Goal: Information Seeking & Learning: Learn about a topic

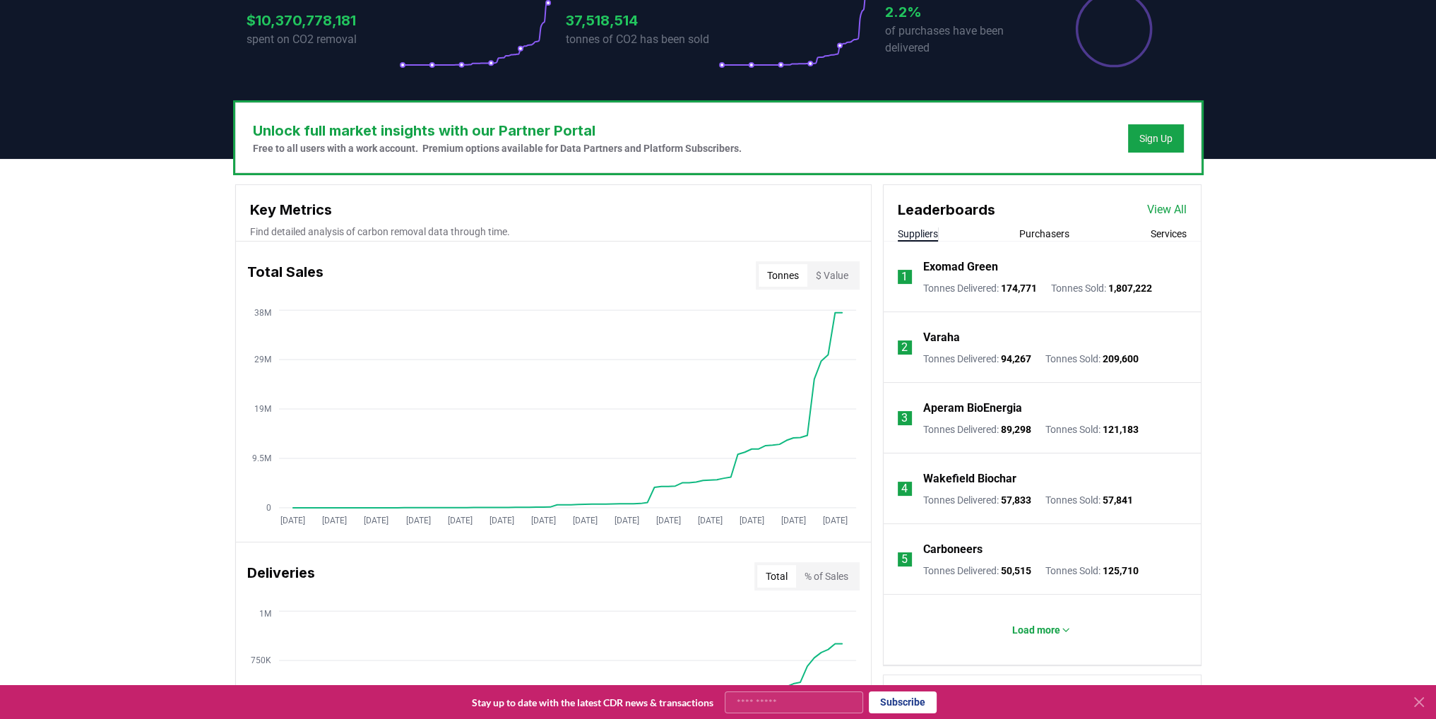
scroll to position [353, 0]
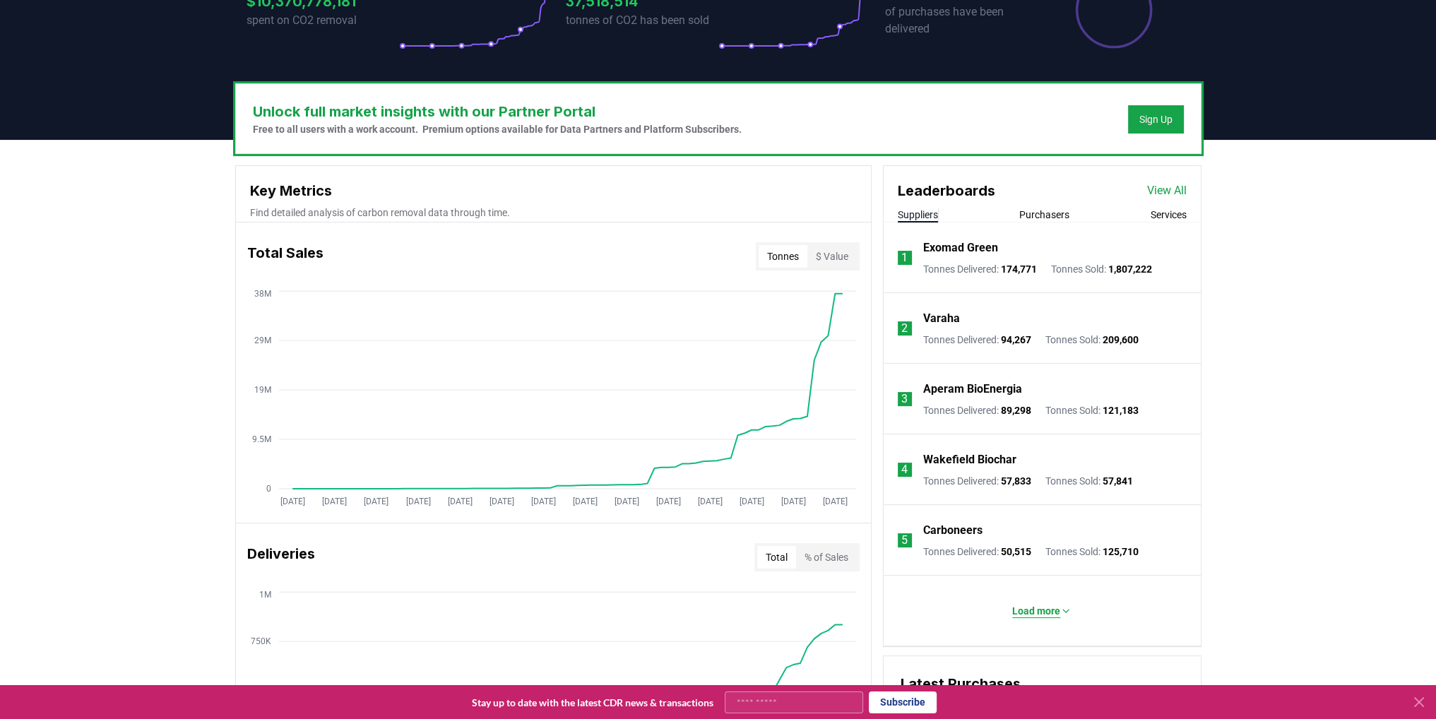
click at [1020, 604] on p "Load more" at bounding box center [1036, 611] width 48 height 14
drag, startPoint x: 1011, startPoint y: 244, endPoint x: 922, endPoint y: 242, distance: 88.3
click at [923, 242] on div "Exomad Green" at bounding box center [1037, 247] width 229 height 17
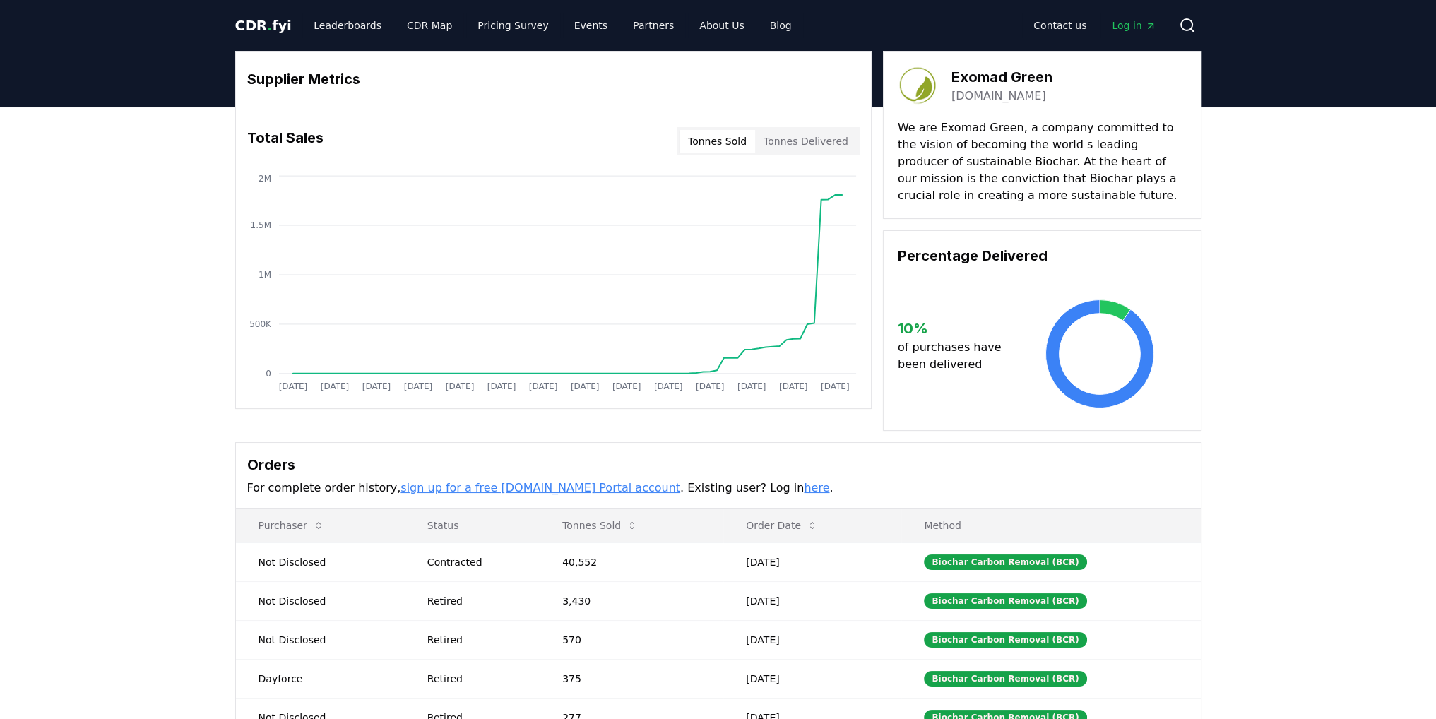
drag, startPoint x: 1054, startPoint y: 75, endPoint x: 983, endPoint y: 70, distance: 71.5
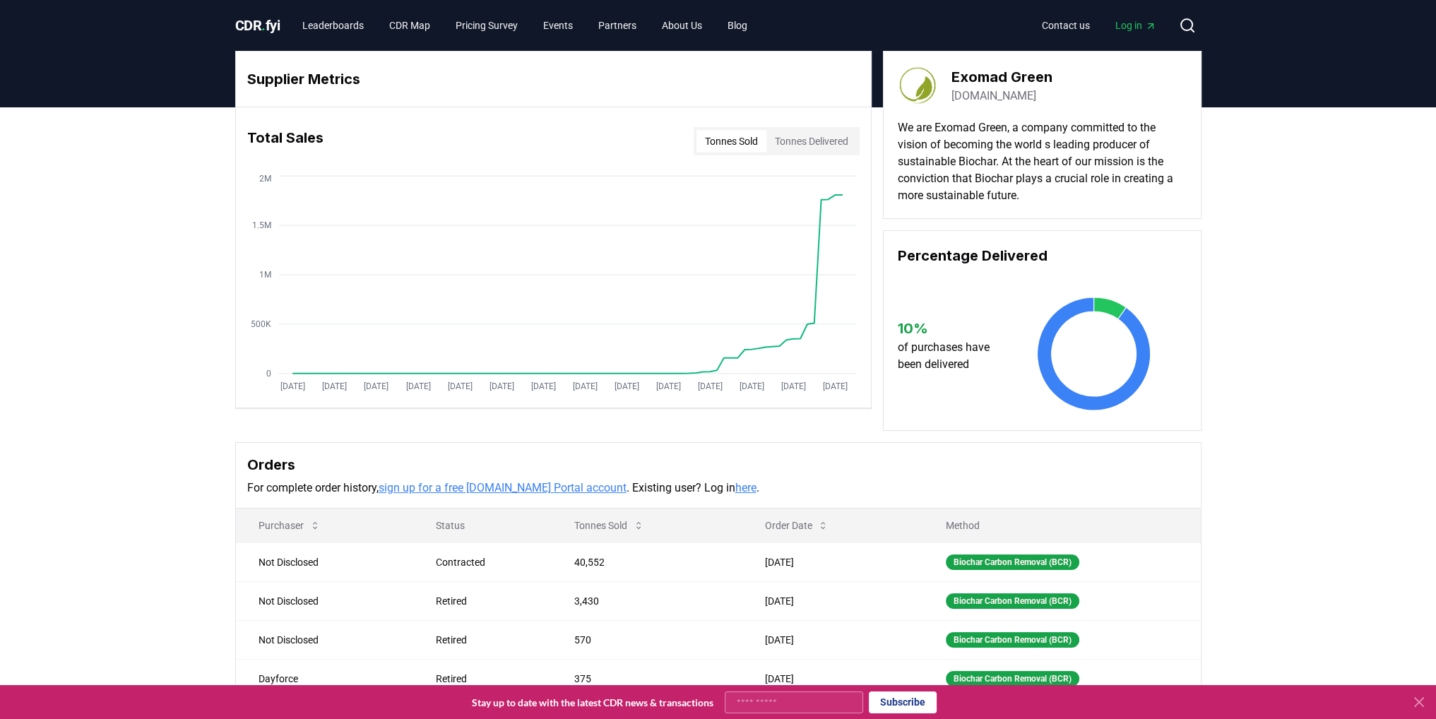
click at [1025, 75] on h3 "Exomad Green" at bounding box center [1001, 76] width 101 height 21
click at [996, 93] on link "exomadgreen.com" at bounding box center [993, 96] width 85 height 17
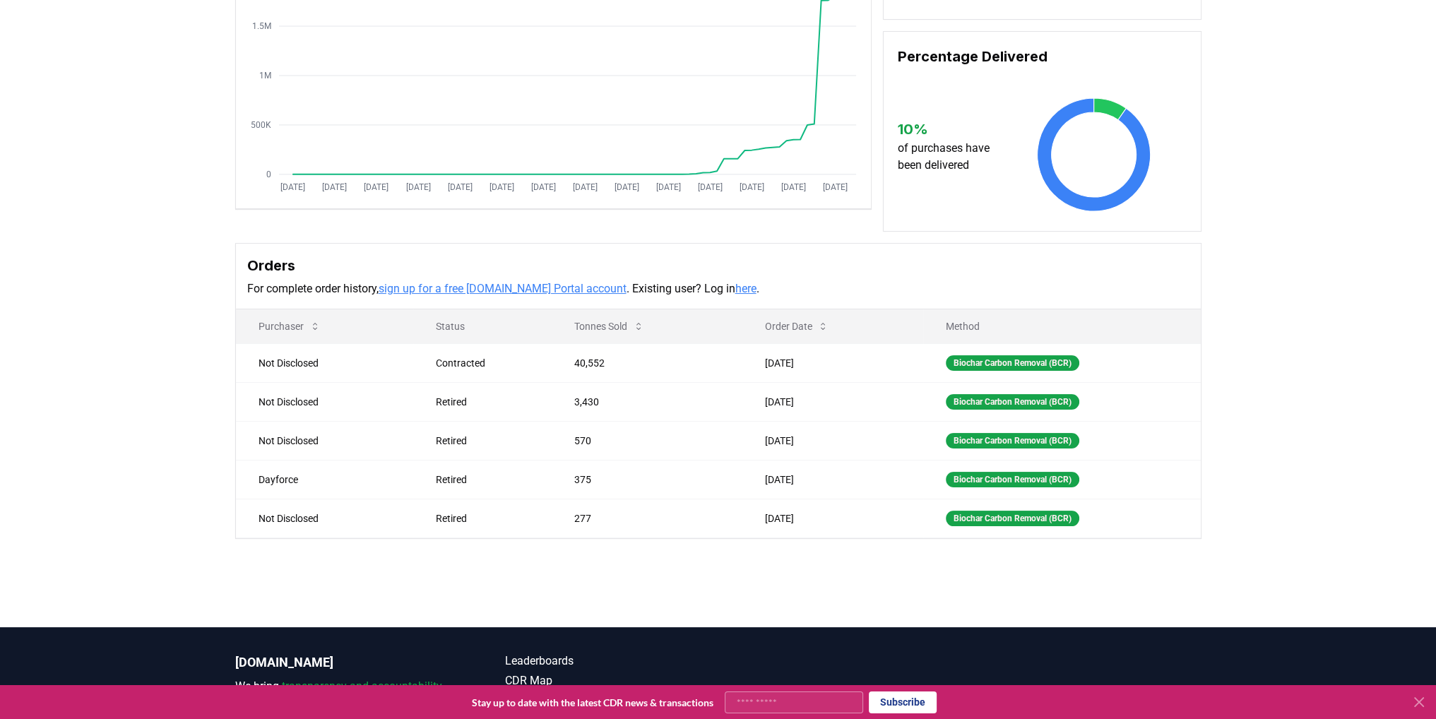
scroll to position [212, 0]
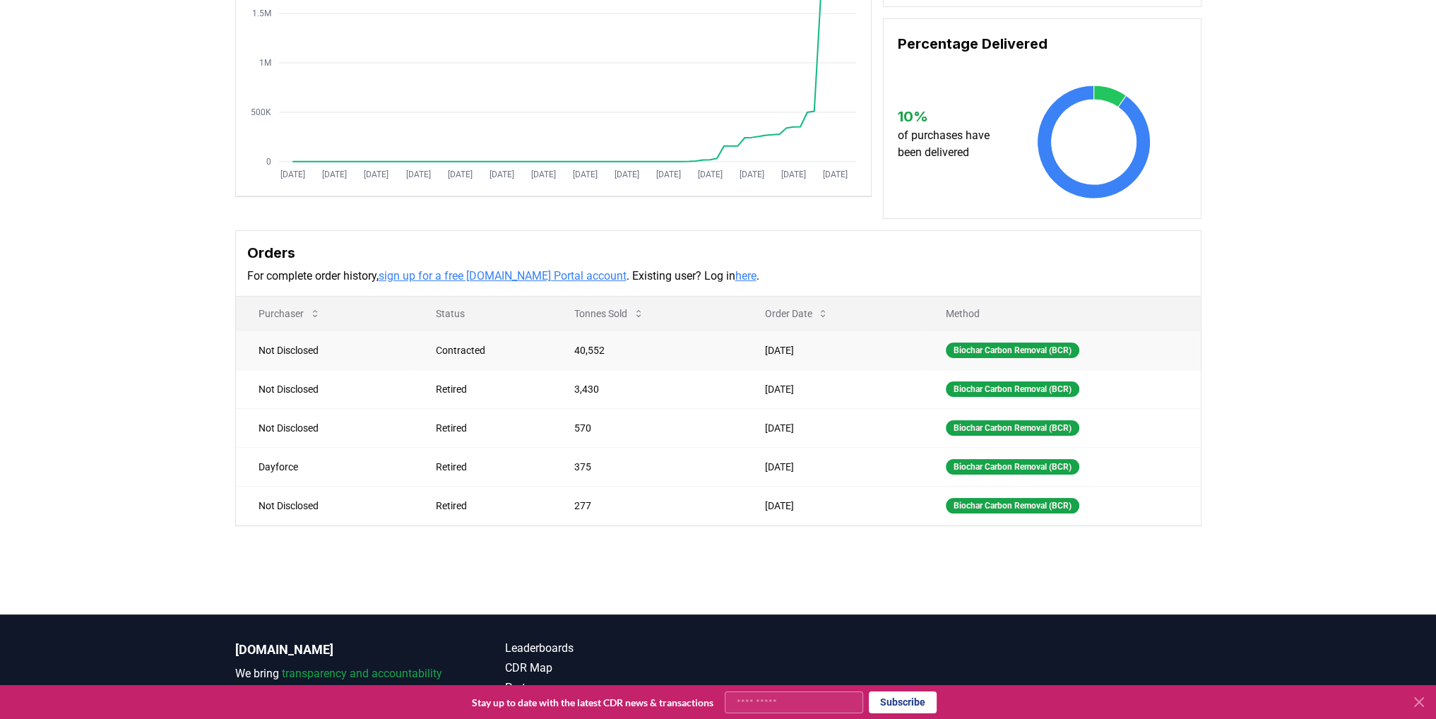
click at [337, 355] on td "Not Disclosed" at bounding box center [325, 350] width 178 height 39
click at [288, 354] on td "Not Disclosed" at bounding box center [325, 350] width 178 height 39
click at [296, 346] on td "Not Disclosed" at bounding box center [325, 350] width 178 height 39
click at [526, 340] on td "Contracted" at bounding box center [482, 350] width 138 height 39
click at [495, 344] on div "Contracted" at bounding box center [488, 350] width 104 height 14
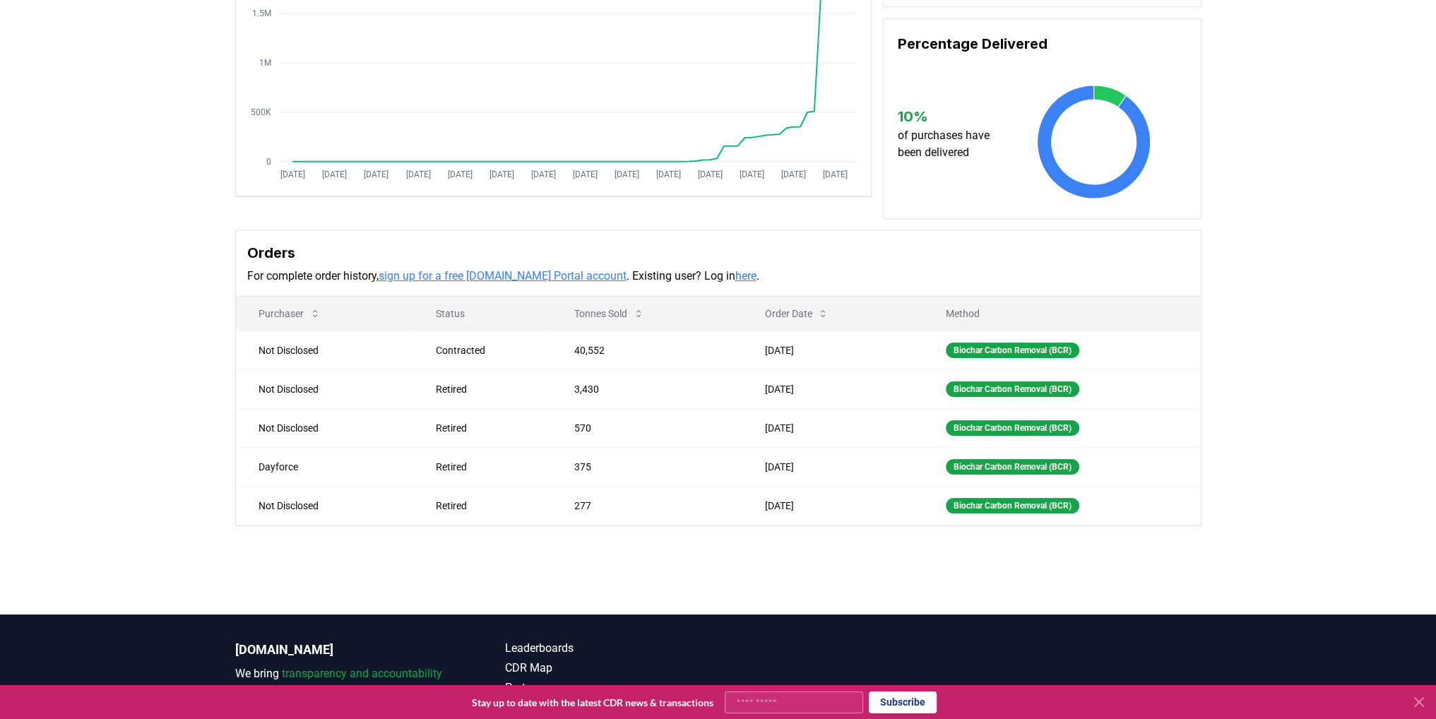
click at [503, 272] on link "sign up for a free [DOMAIN_NAME] Portal account" at bounding box center [503, 275] width 248 height 13
click at [325, 144] on icon "Jan 2019 Jul 2019 Jan 2020 Jul 2020 Jan 2021 Jul 2021 Jan 2022 Jul 2022 Jan 202…" at bounding box center [548, 73] width 624 height 226
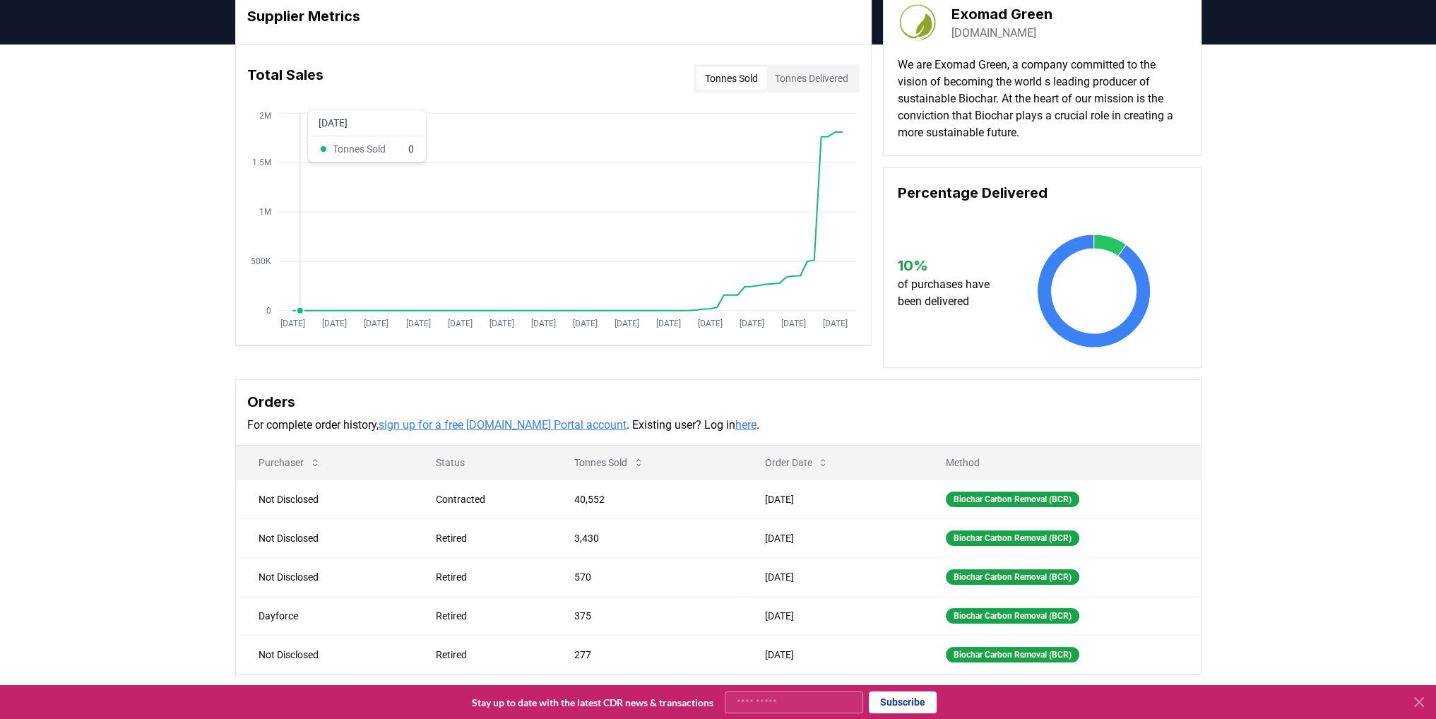
scroll to position [0, 0]
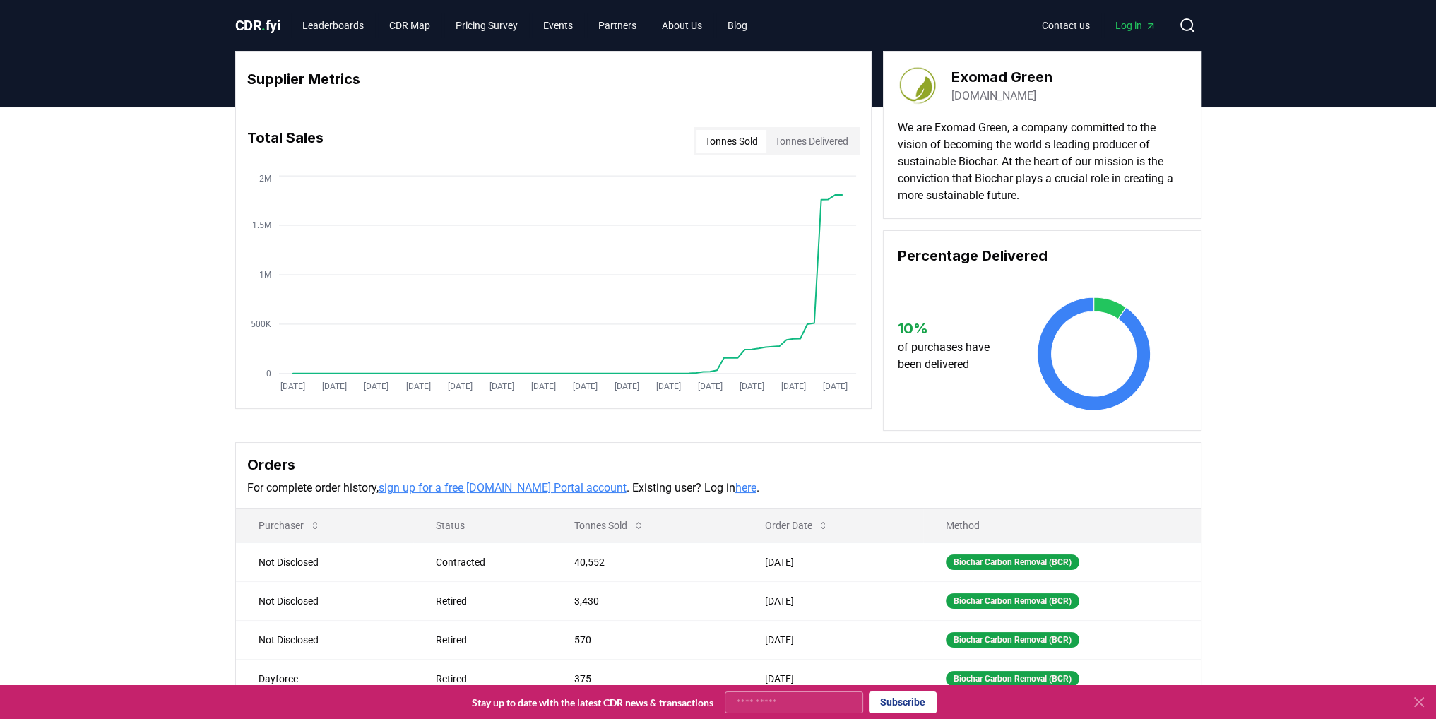
click at [274, 23] on span "CDR . fyi" at bounding box center [257, 25] width 45 height 17
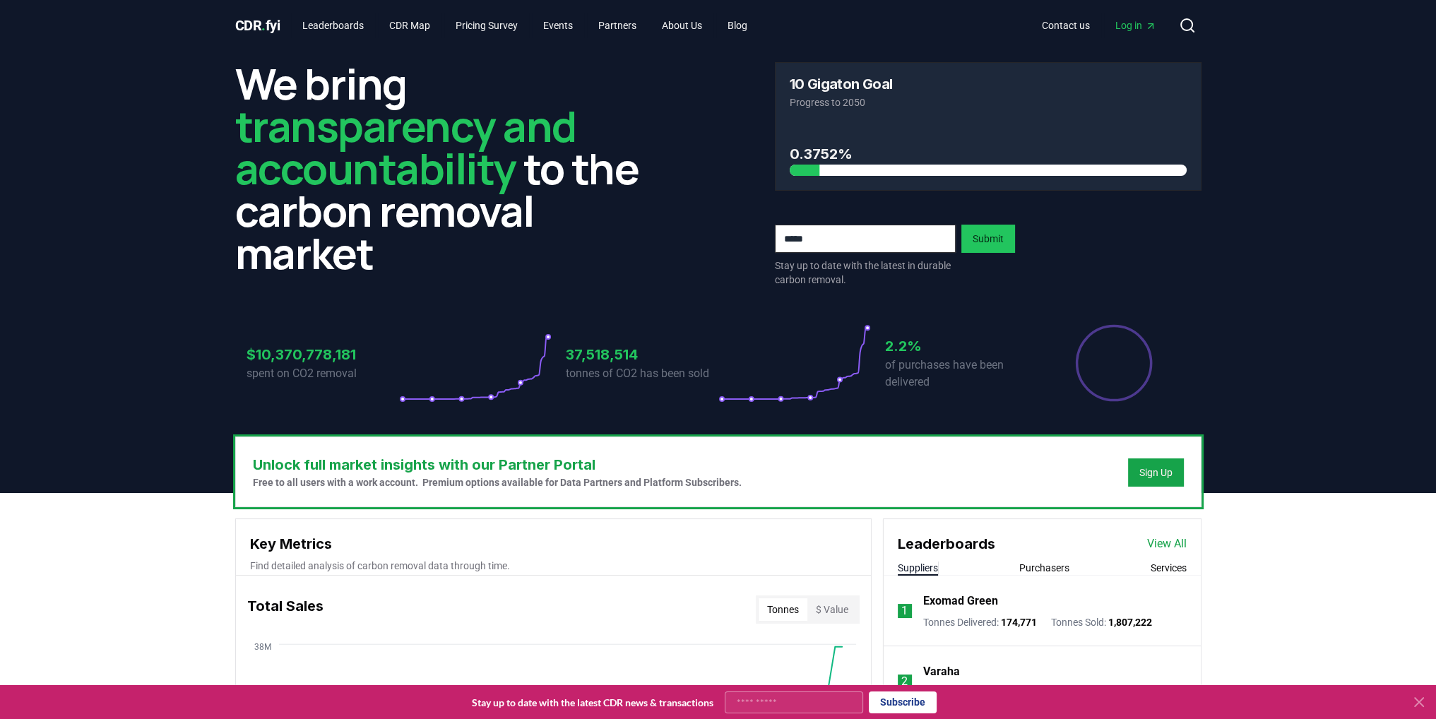
click at [323, 350] on h3 "$10,370,778,181" at bounding box center [322, 354] width 153 height 21
click at [314, 358] on h3 "$10,370,778,181" at bounding box center [322, 354] width 153 height 21
click at [312, 359] on h3 "$10,370,778,181" at bounding box center [322, 354] width 153 height 21
click at [352, 381] on p "spent on CO2 removal" at bounding box center [322, 373] width 153 height 17
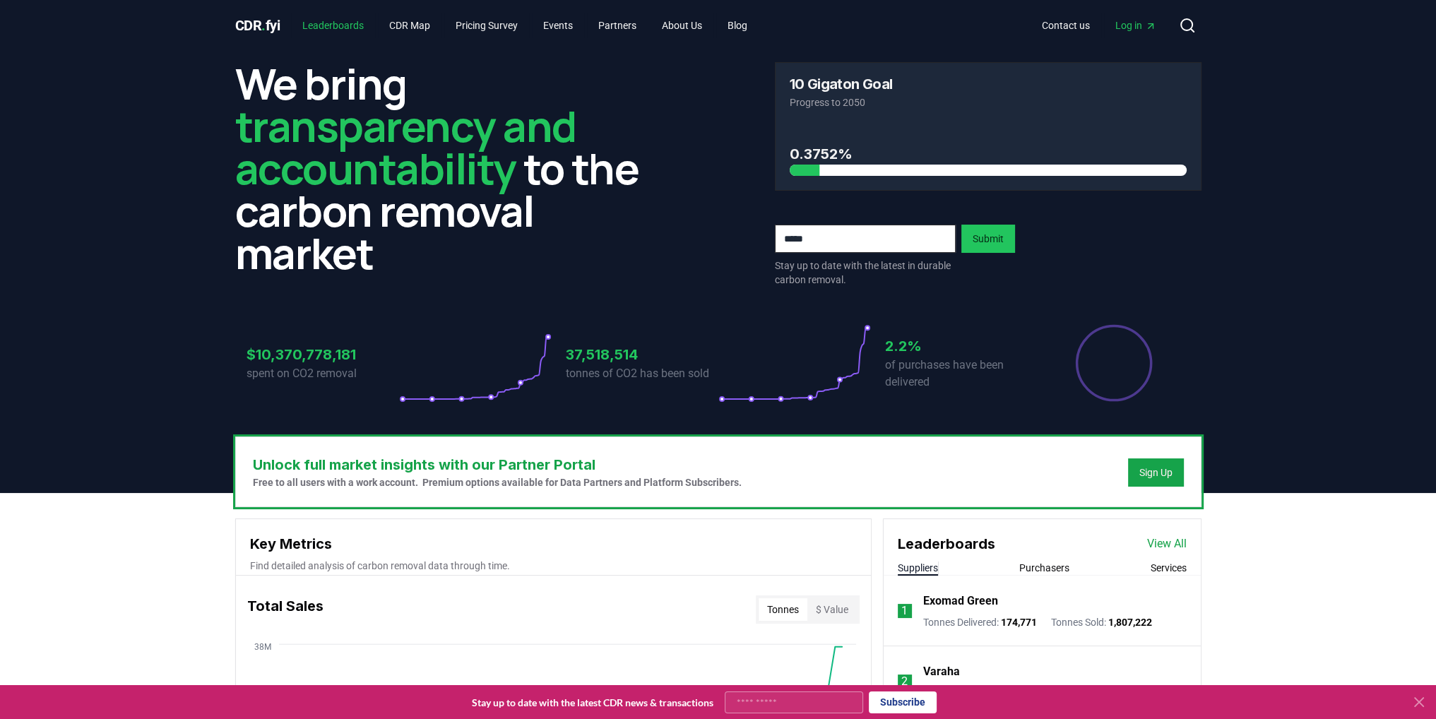
click at [367, 23] on link "Leaderboards" at bounding box center [333, 25] width 84 height 25
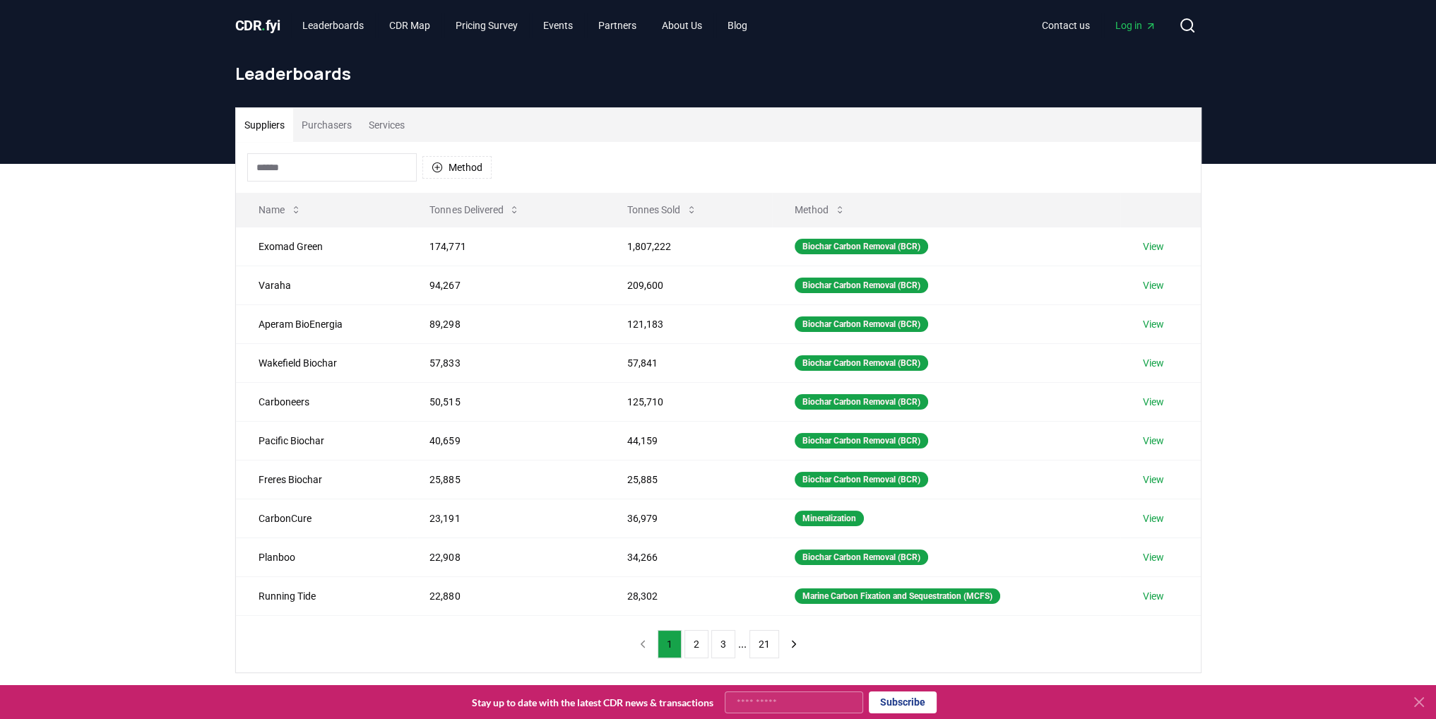
click at [344, 122] on button "Purchasers" at bounding box center [326, 125] width 67 height 34
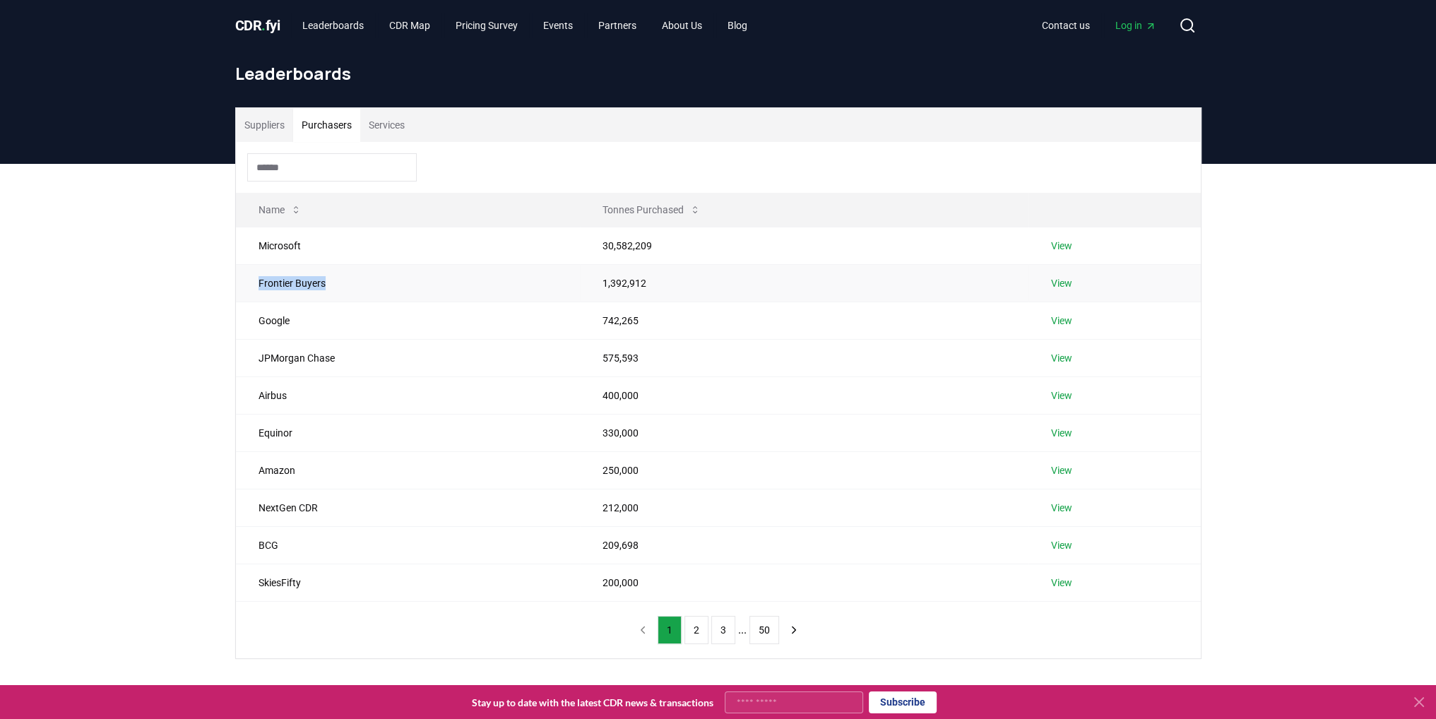
drag, startPoint x: 331, startPoint y: 278, endPoint x: 255, endPoint y: 280, distance: 76.3
click at [255, 280] on td "Frontier Buyers" at bounding box center [408, 282] width 345 height 37
click at [573, 337] on td "Google" at bounding box center [408, 320] width 345 height 37
click at [1059, 324] on link "View" at bounding box center [1061, 321] width 21 height 14
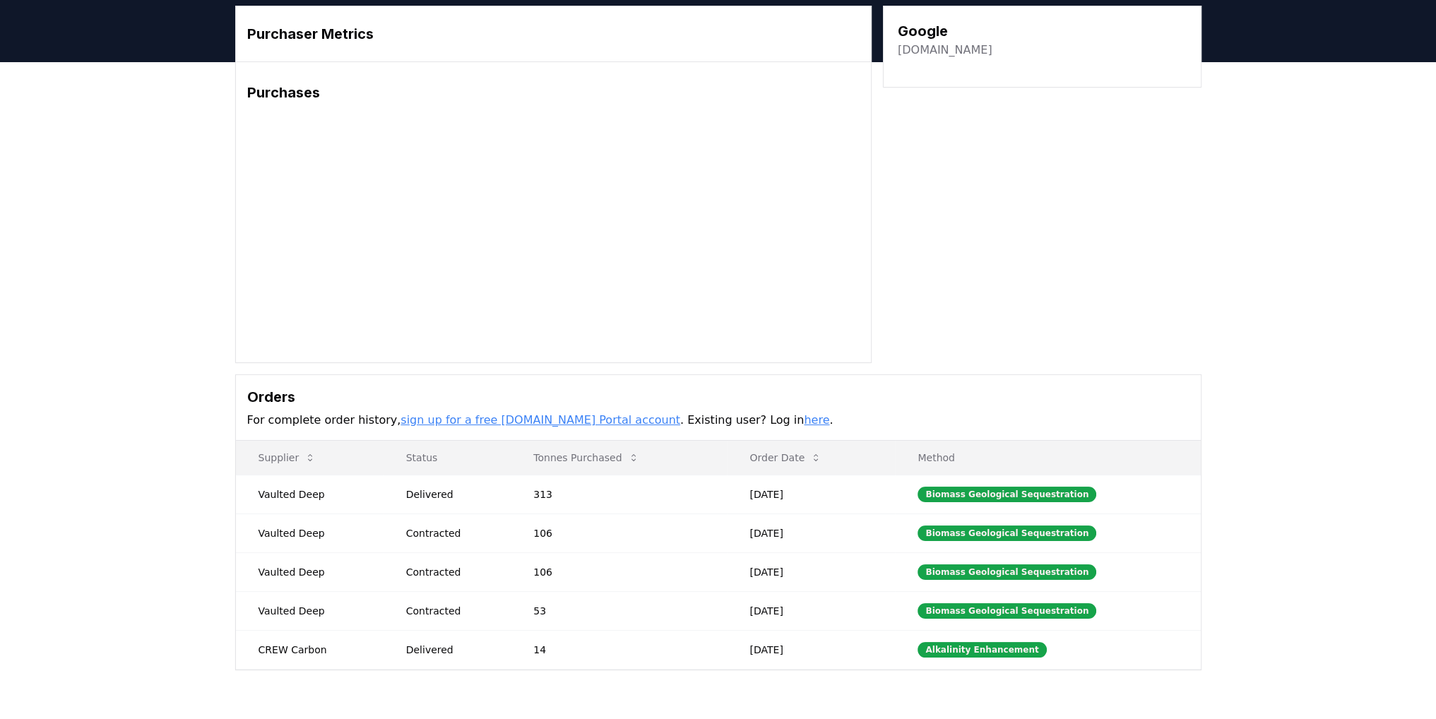
scroll to position [71, 0]
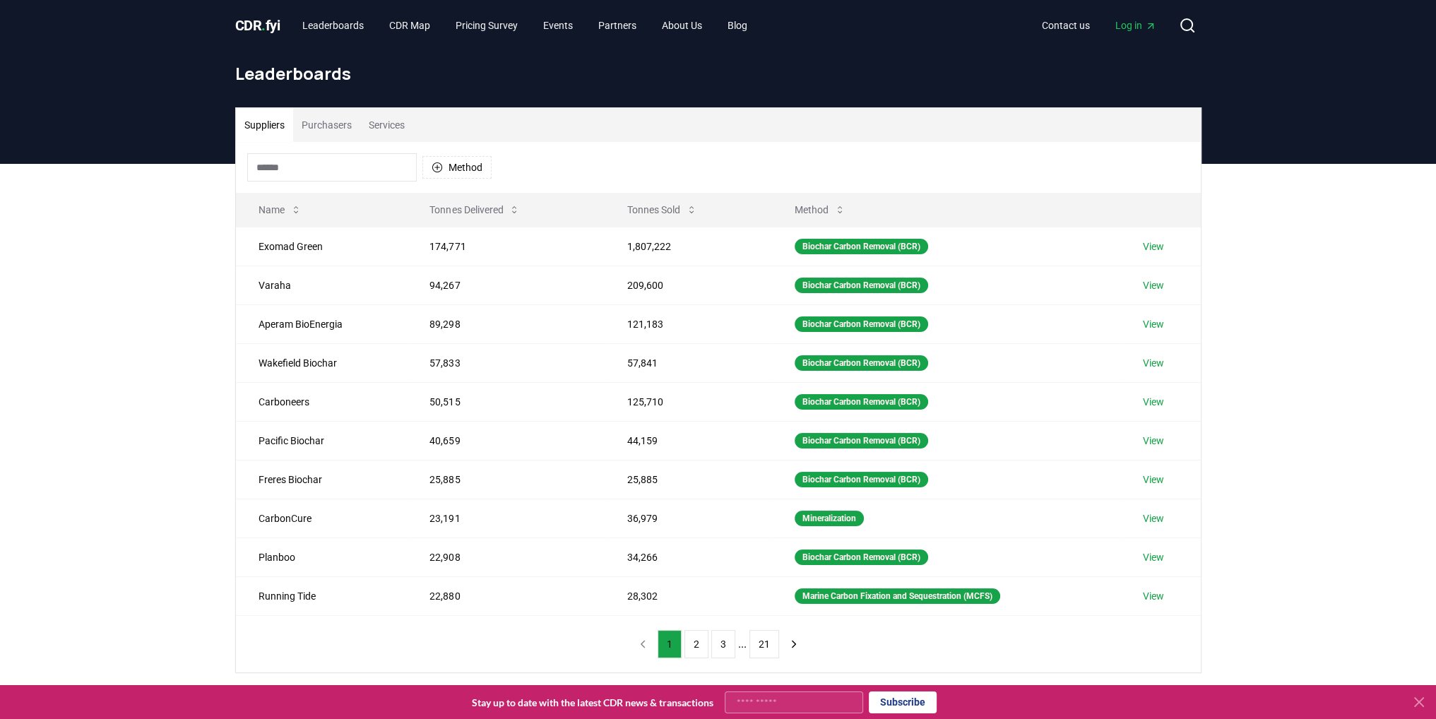
click at [339, 133] on button "Purchasers" at bounding box center [326, 125] width 67 height 34
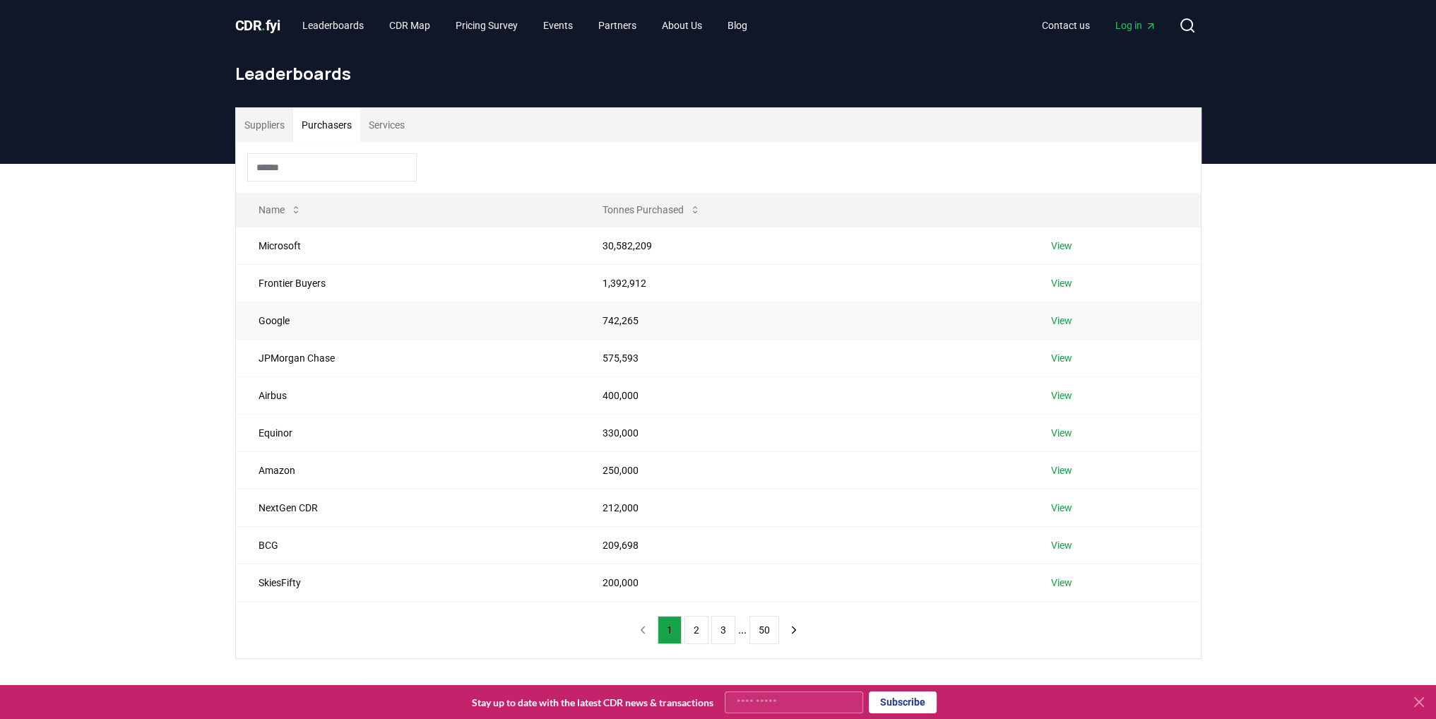
click at [1056, 324] on link "View" at bounding box center [1061, 321] width 21 height 14
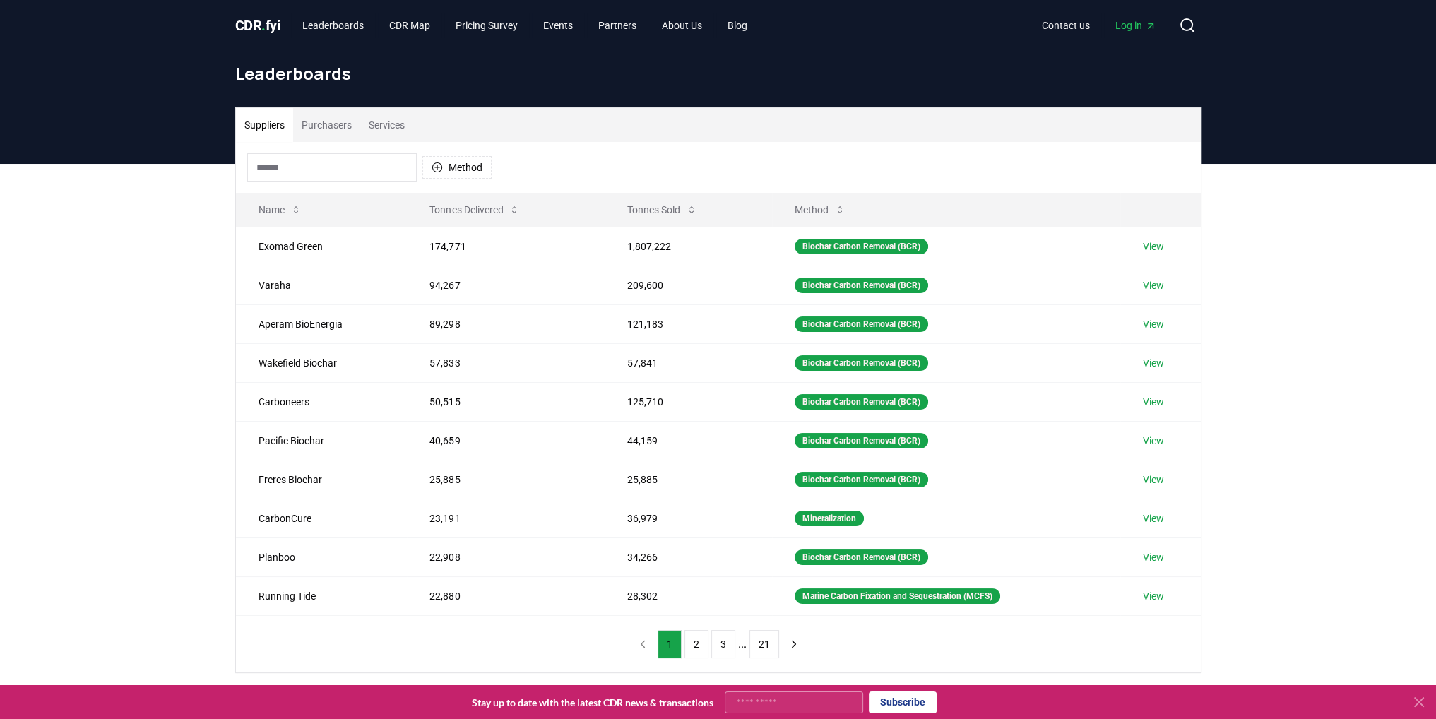
click at [338, 136] on button "Purchasers" at bounding box center [326, 125] width 67 height 34
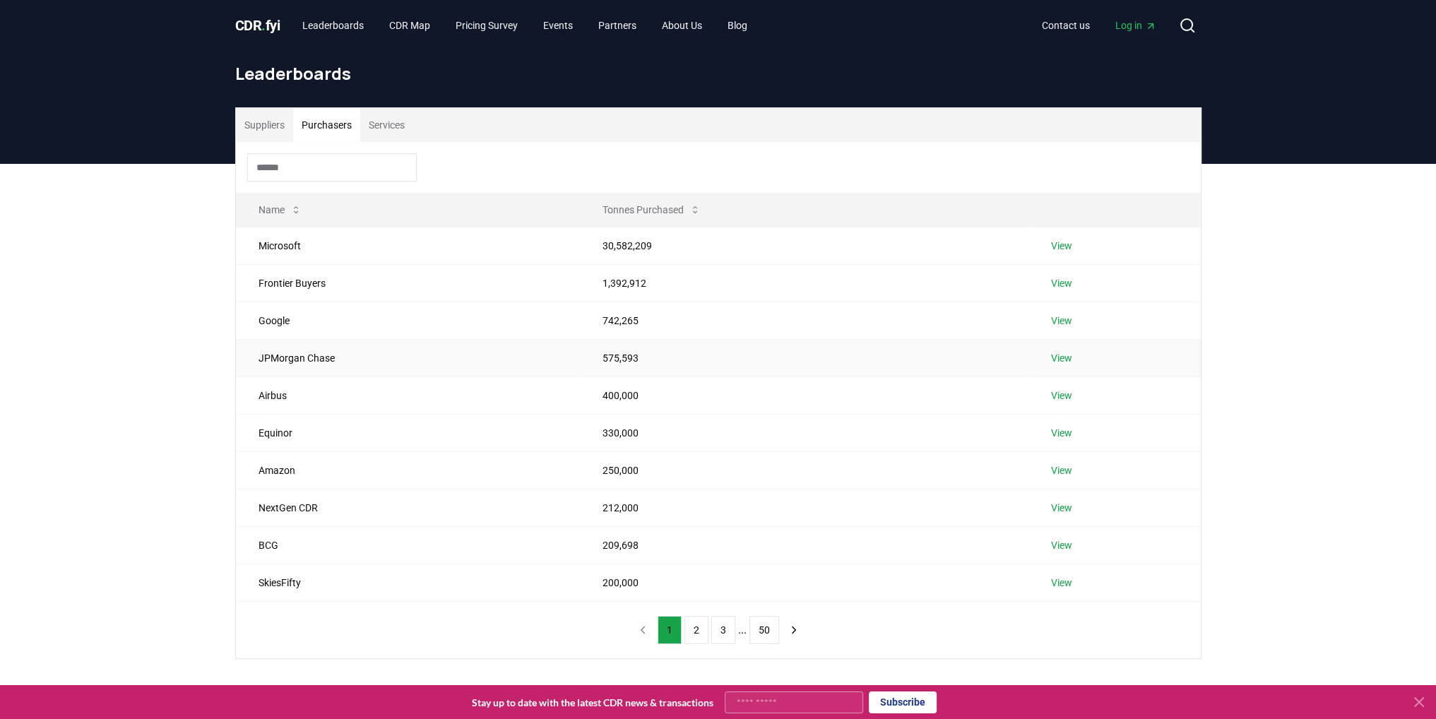
click at [1055, 362] on link "View" at bounding box center [1061, 358] width 21 height 14
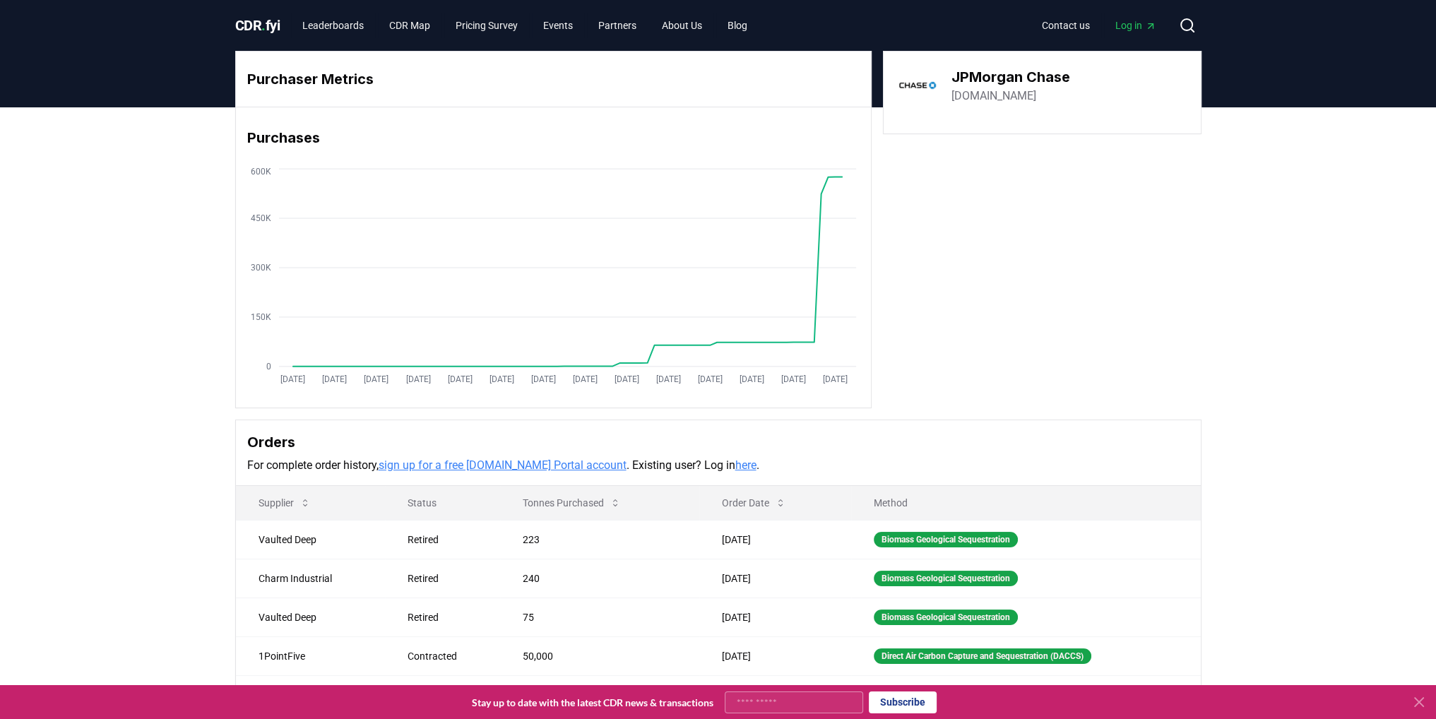
click at [997, 199] on div "Purchaser Metrics Purchases Jan 2019 Jul 2019 Jan 2020 Jul 2020 Jan 2021 Jul 20…" at bounding box center [718, 229] width 966 height 357
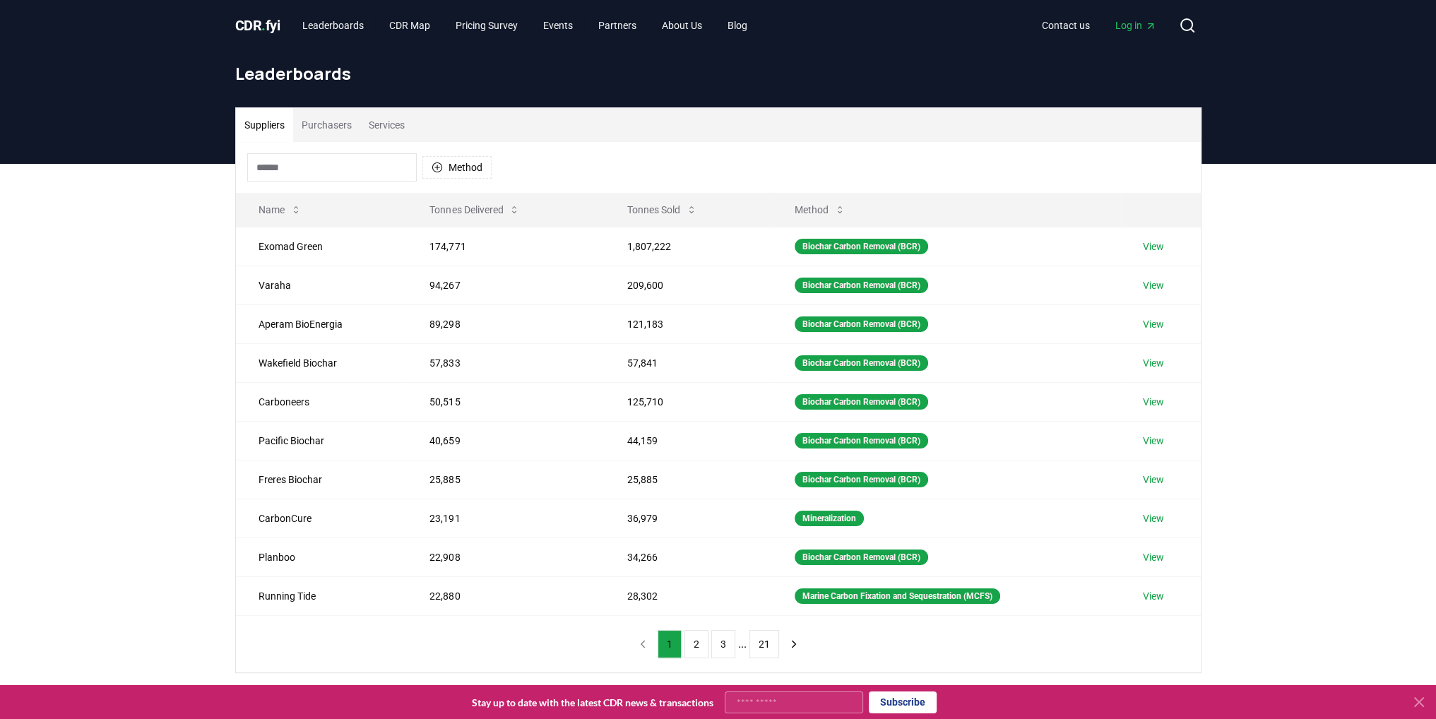
click at [341, 124] on button "Purchasers" at bounding box center [326, 125] width 67 height 34
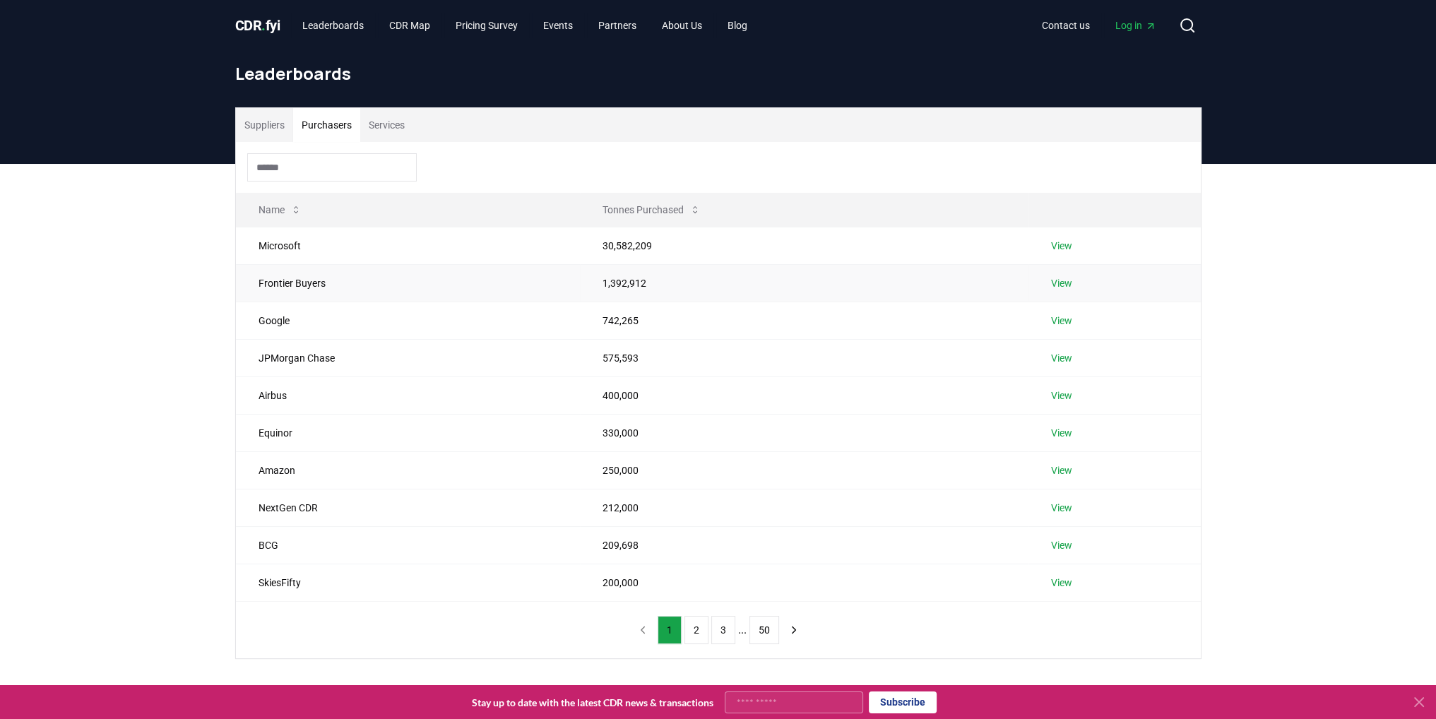
click at [1066, 283] on link "View" at bounding box center [1061, 283] width 21 height 14
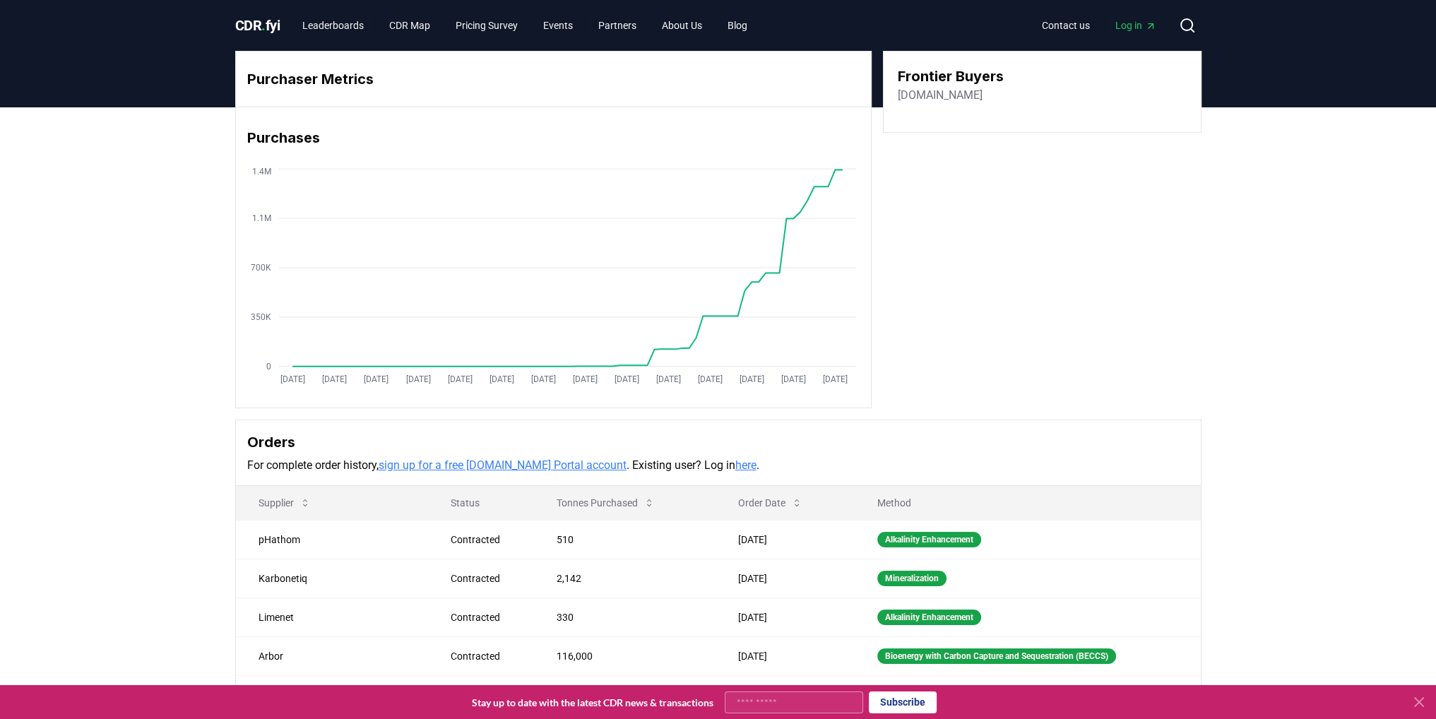
click at [170, 308] on div "Purchaser Metrics Purchases [DATE] [DATE] [DATE] [DATE] [DATE] [DATE] [DATE] [D…" at bounding box center [718, 439] width 1436 height 665
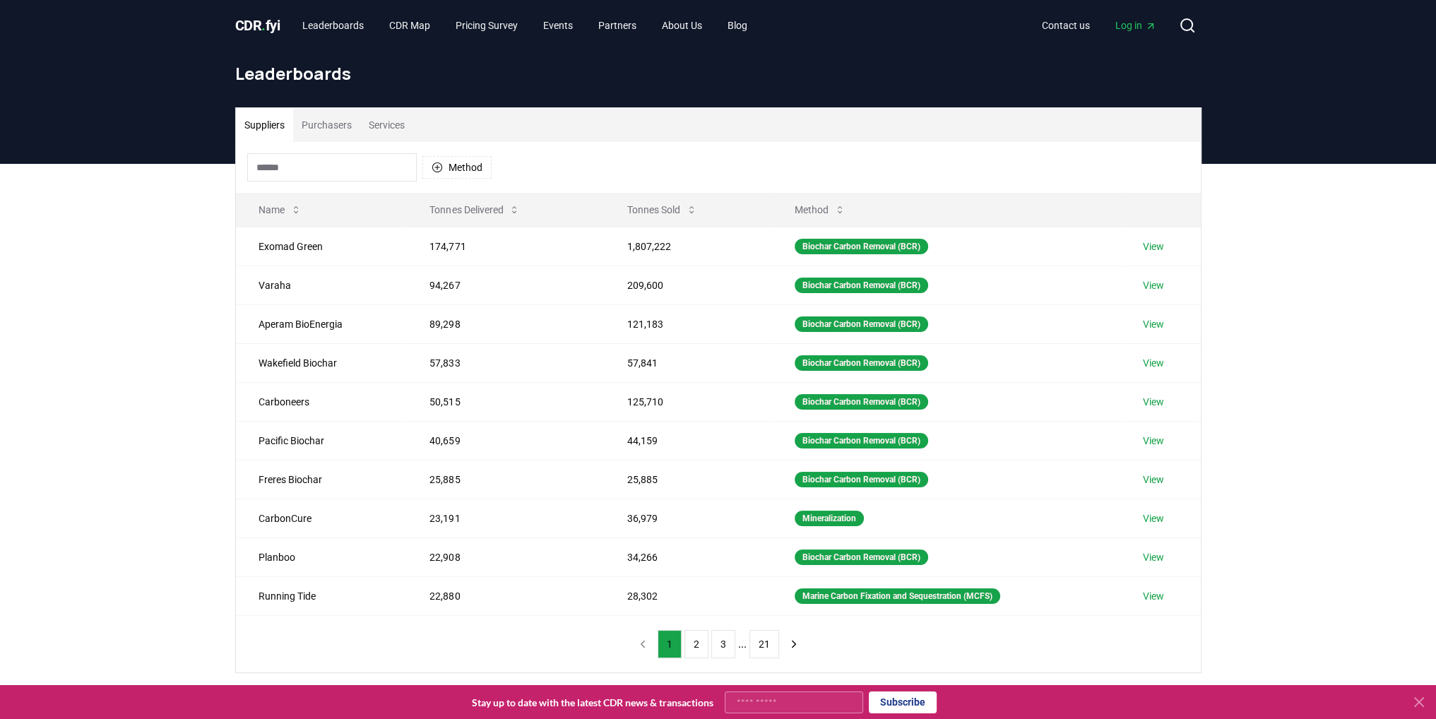
click at [334, 130] on button "Purchasers" at bounding box center [326, 125] width 67 height 34
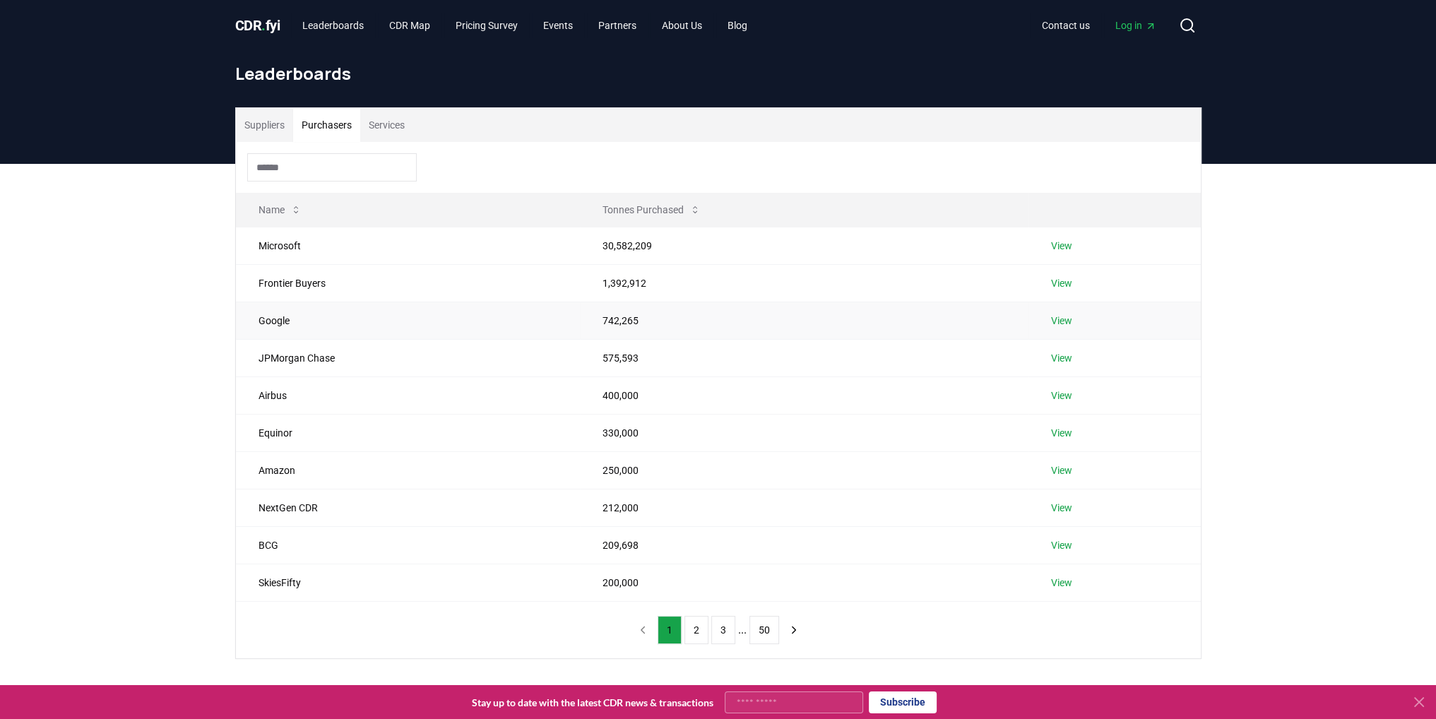
click at [1071, 324] on link "View" at bounding box center [1061, 321] width 21 height 14
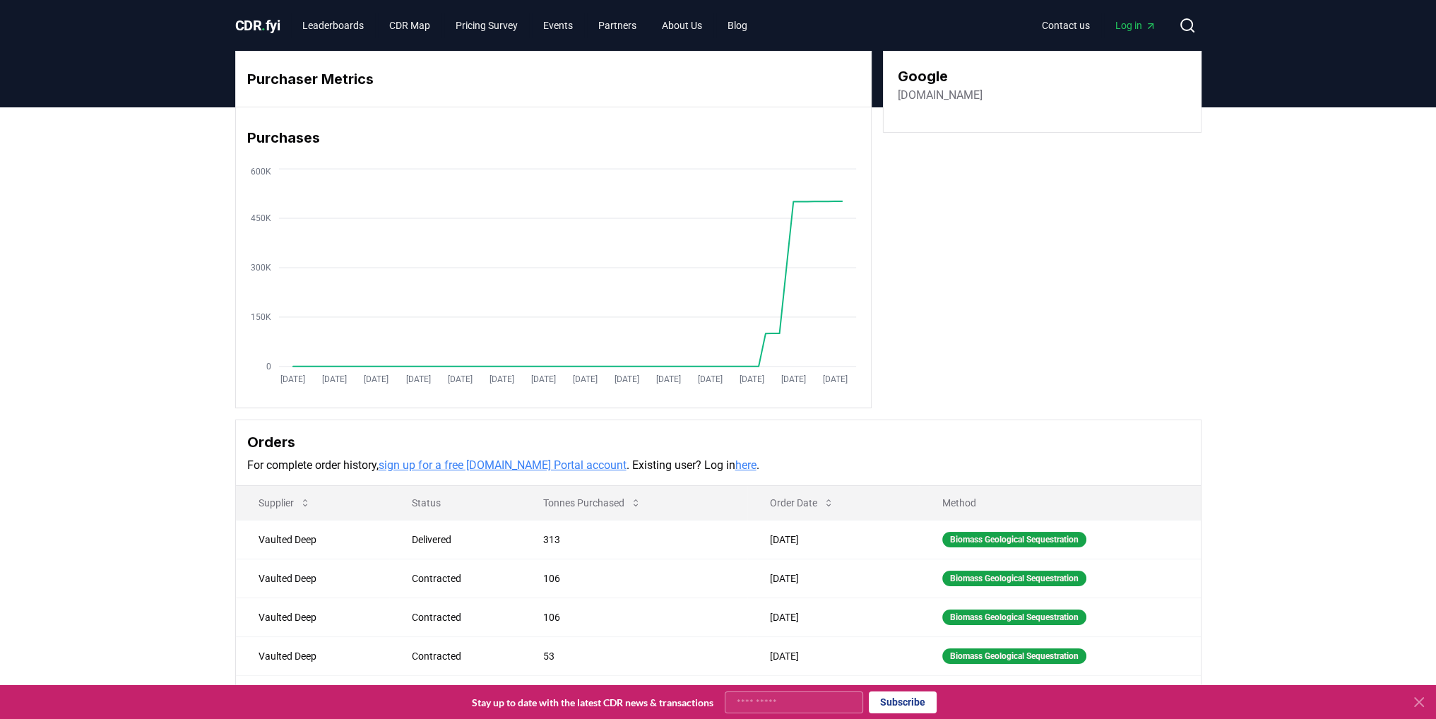
click at [221, 201] on div "Purchaser Metrics Purchases [DATE] [DATE] [DATE] [DATE] [DATE] [DATE] [DATE] [D…" at bounding box center [718, 439] width 1436 height 665
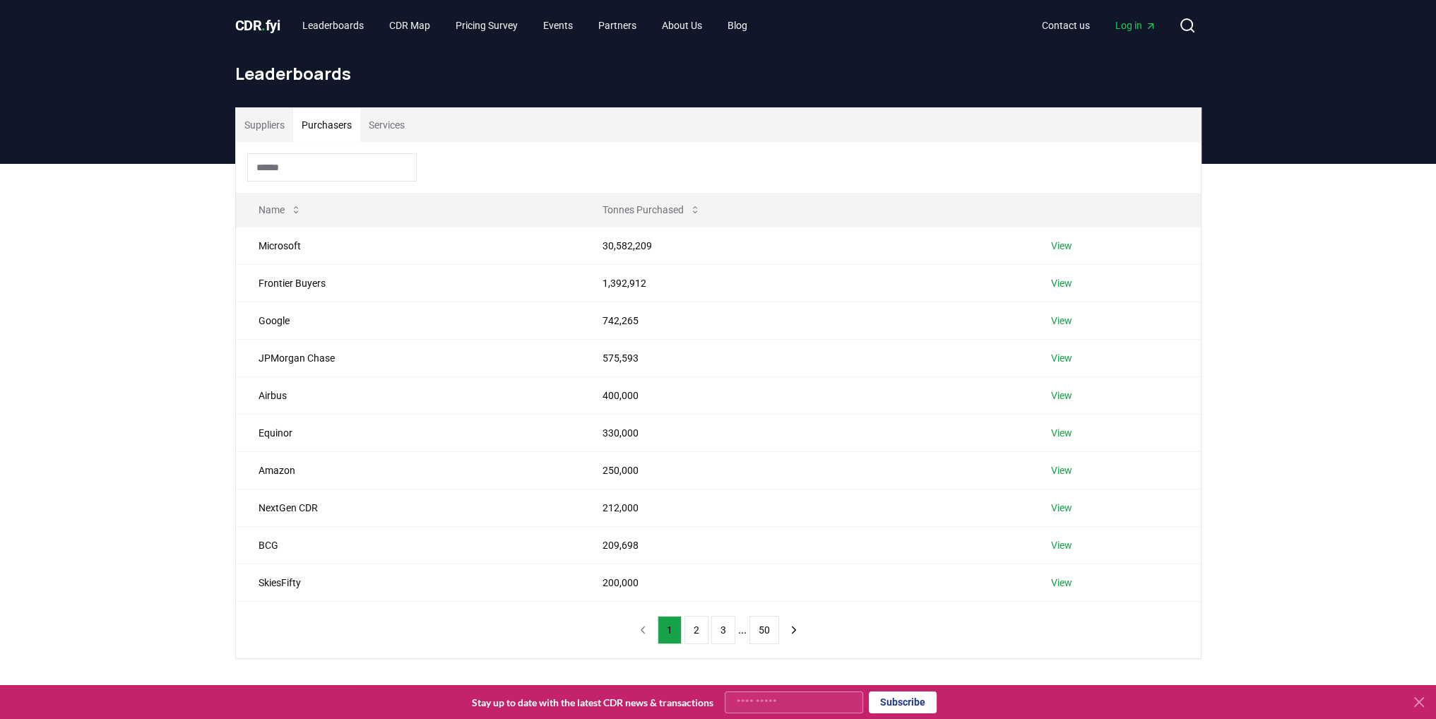
click at [316, 133] on button "Purchasers" at bounding box center [326, 125] width 67 height 34
click at [1057, 246] on link "View" at bounding box center [1061, 246] width 21 height 14
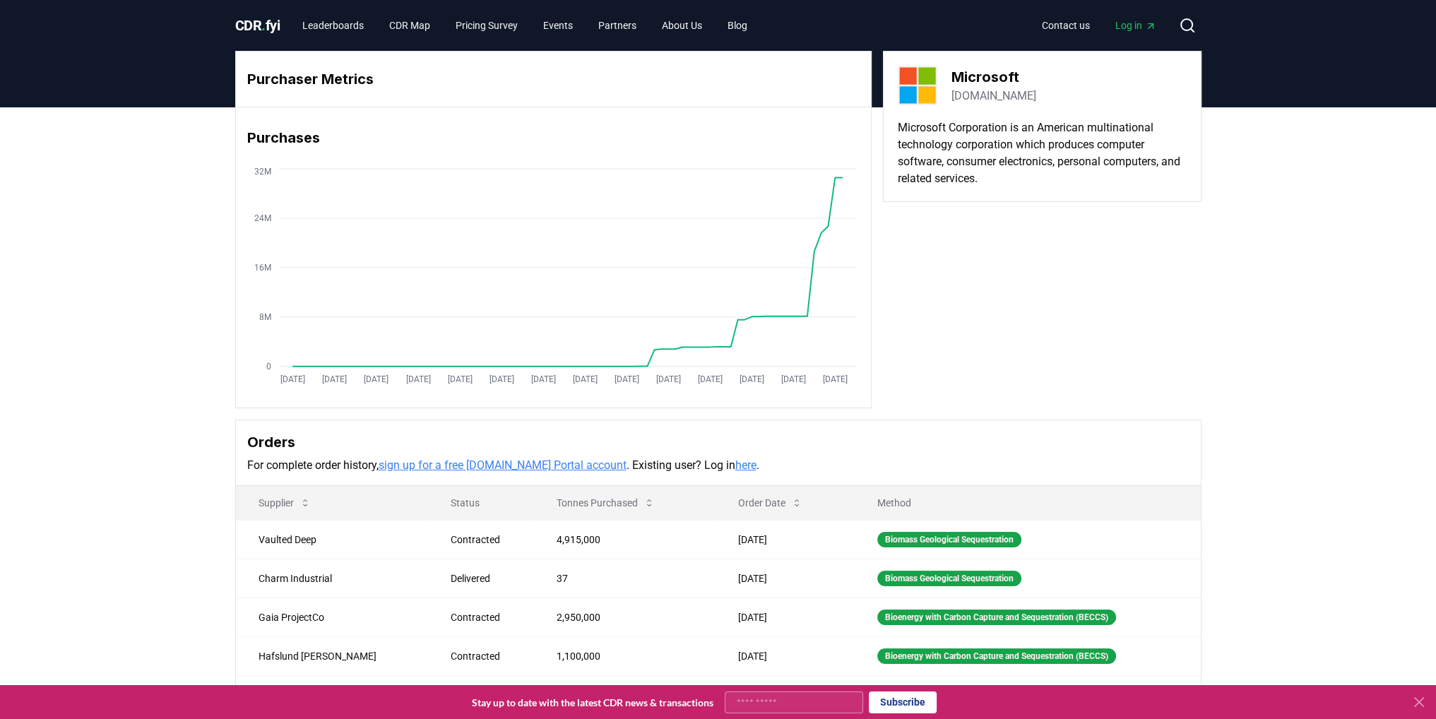
click at [195, 516] on div "Purchaser Metrics Purchases Jan 2019 Jul 2019 Jan 2020 Jul 2020 Jan 2021 Jul 20…" at bounding box center [718, 439] width 1436 height 665
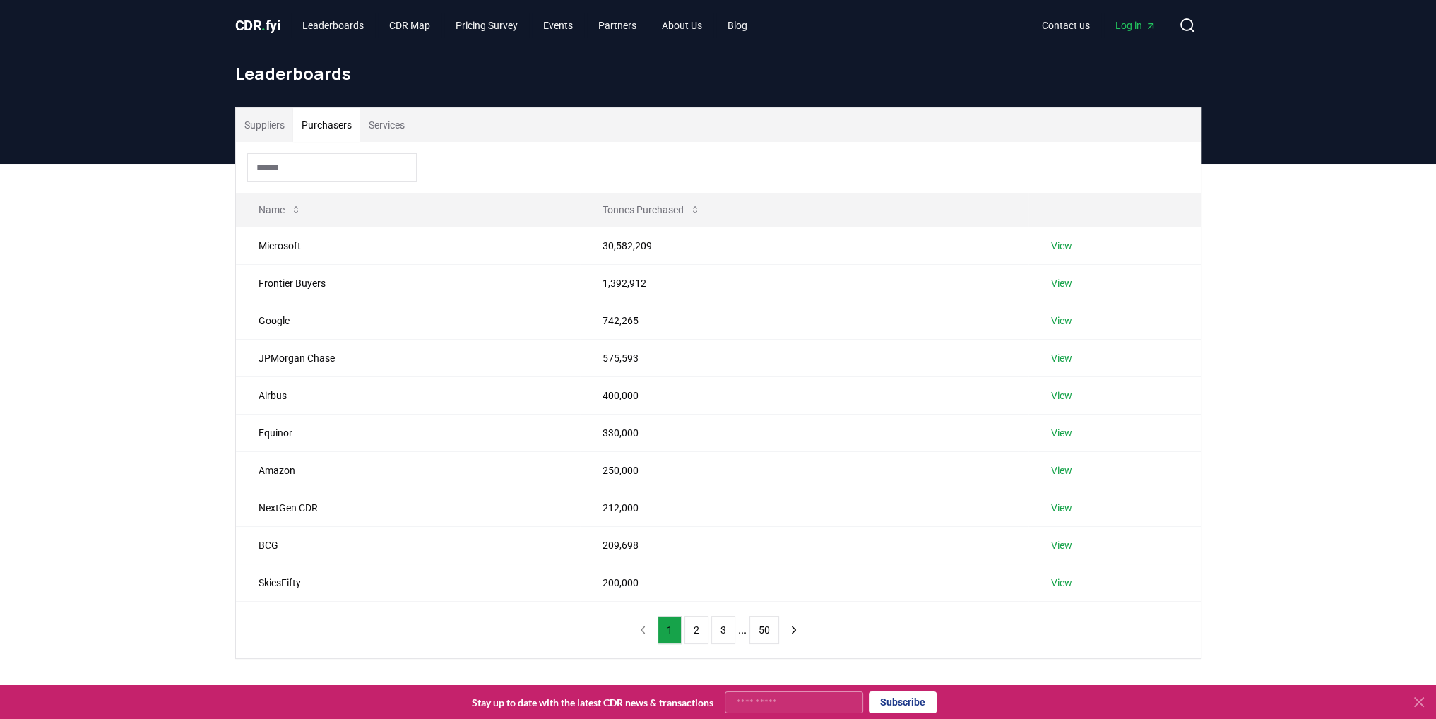
click at [337, 131] on button "Purchasers" at bounding box center [326, 125] width 67 height 34
click at [1059, 359] on link "View" at bounding box center [1061, 358] width 21 height 14
click at [1059, 396] on link "View" at bounding box center [1061, 395] width 21 height 14
click at [1054, 431] on link "View" at bounding box center [1061, 433] width 21 height 14
click at [1063, 472] on link "View" at bounding box center [1061, 470] width 21 height 14
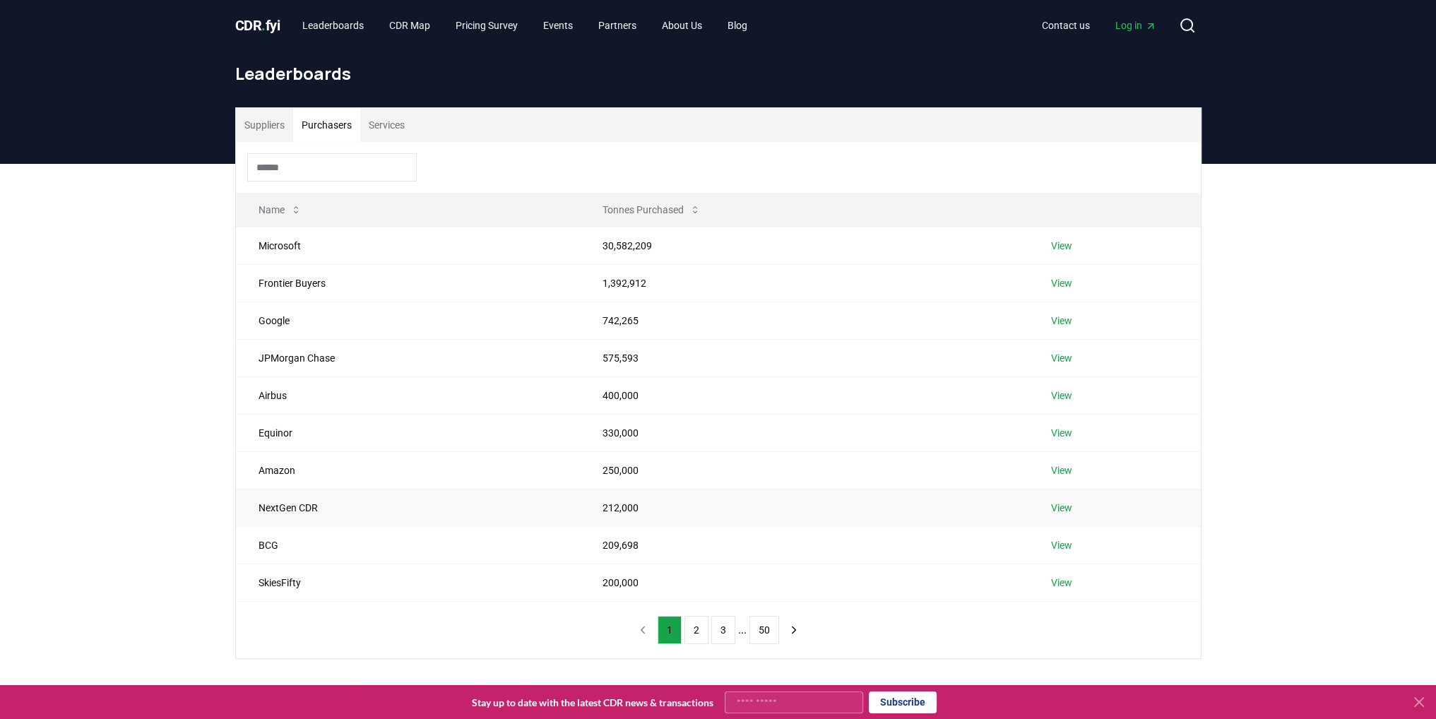
click at [1065, 503] on link "View" at bounding box center [1061, 508] width 21 height 14
click at [1064, 545] on link "View" at bounding box center [1061, 545] width 21 height 14
click at [1055, 581] on link "View" at bounding box center [1061, 583] width 21 height 14
click at [698, 626] on button "2" at bounding box center [696, 630] width 24 height 28
